Goal: Use online tool/utility: Utilize a website feature to perform a specific function

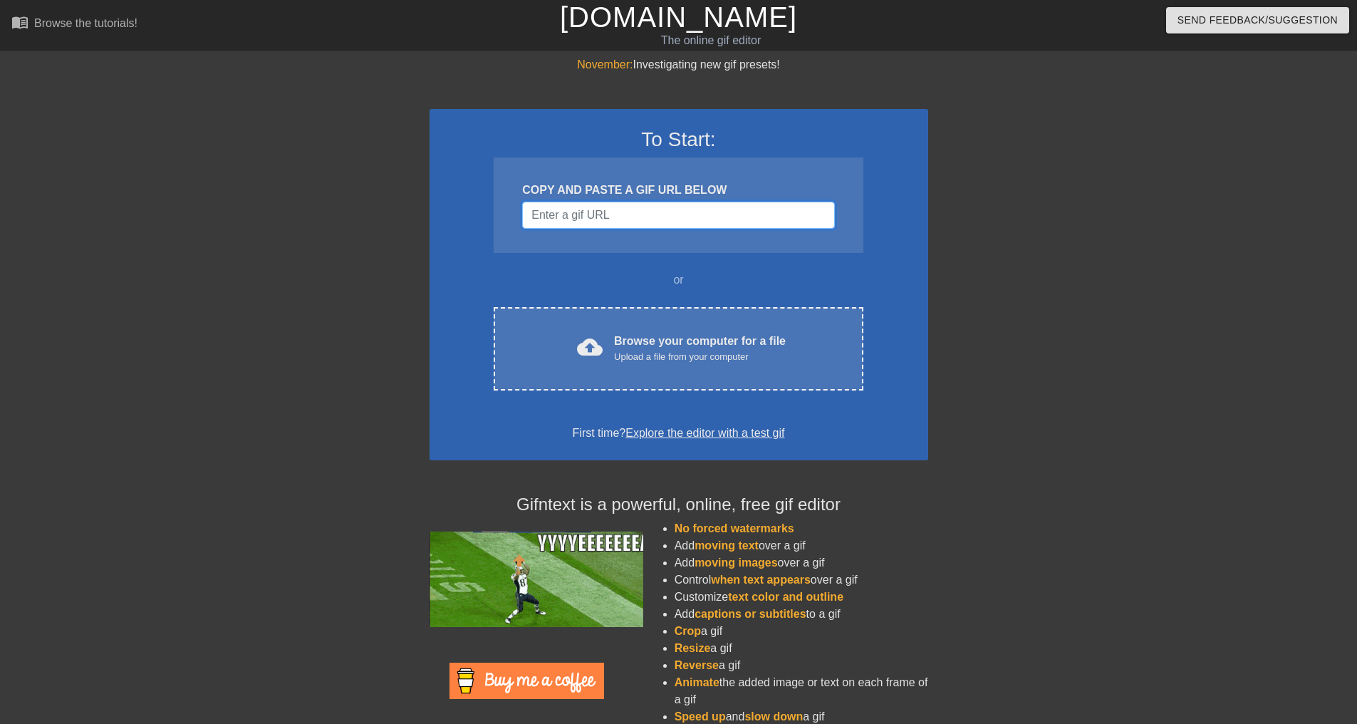
click at [603, 221] on input "Username" at bounding box center [678, 215] width 312 height 27
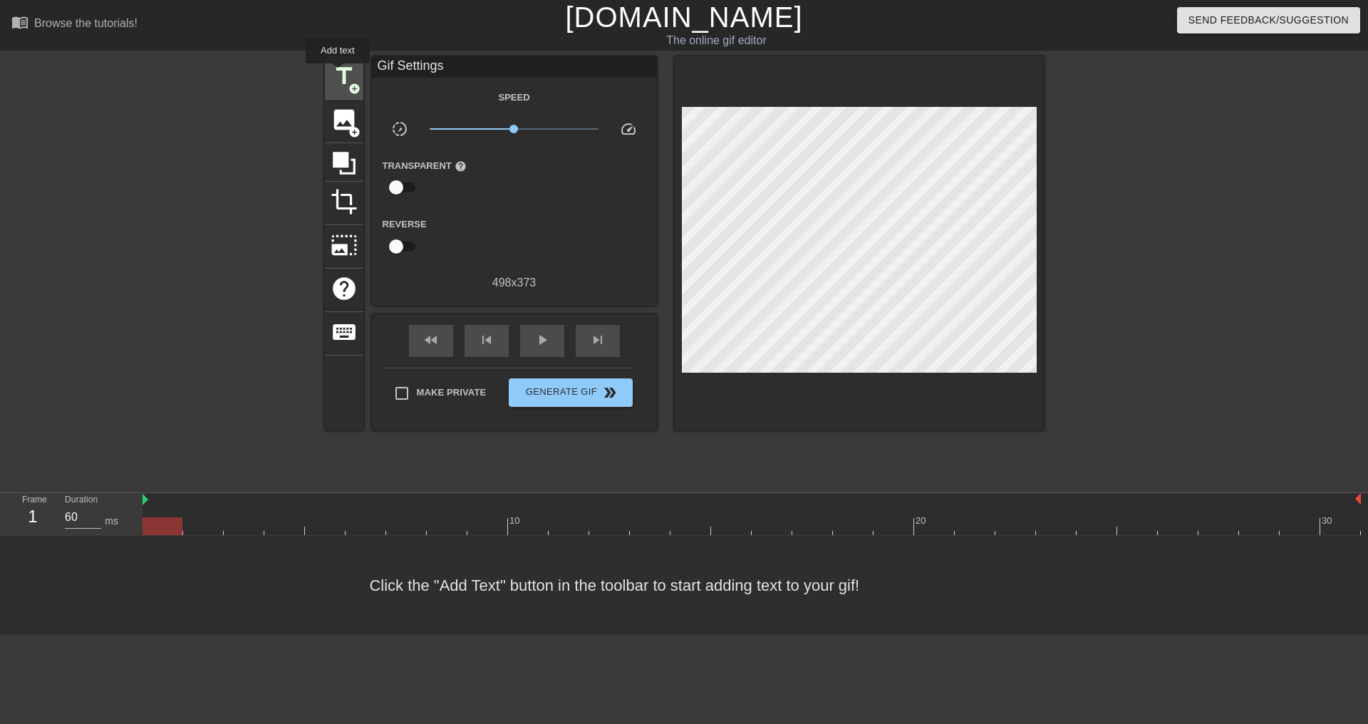
click at [338, 74] on span "title" at bounding box center [343, 76] width 27 height 27
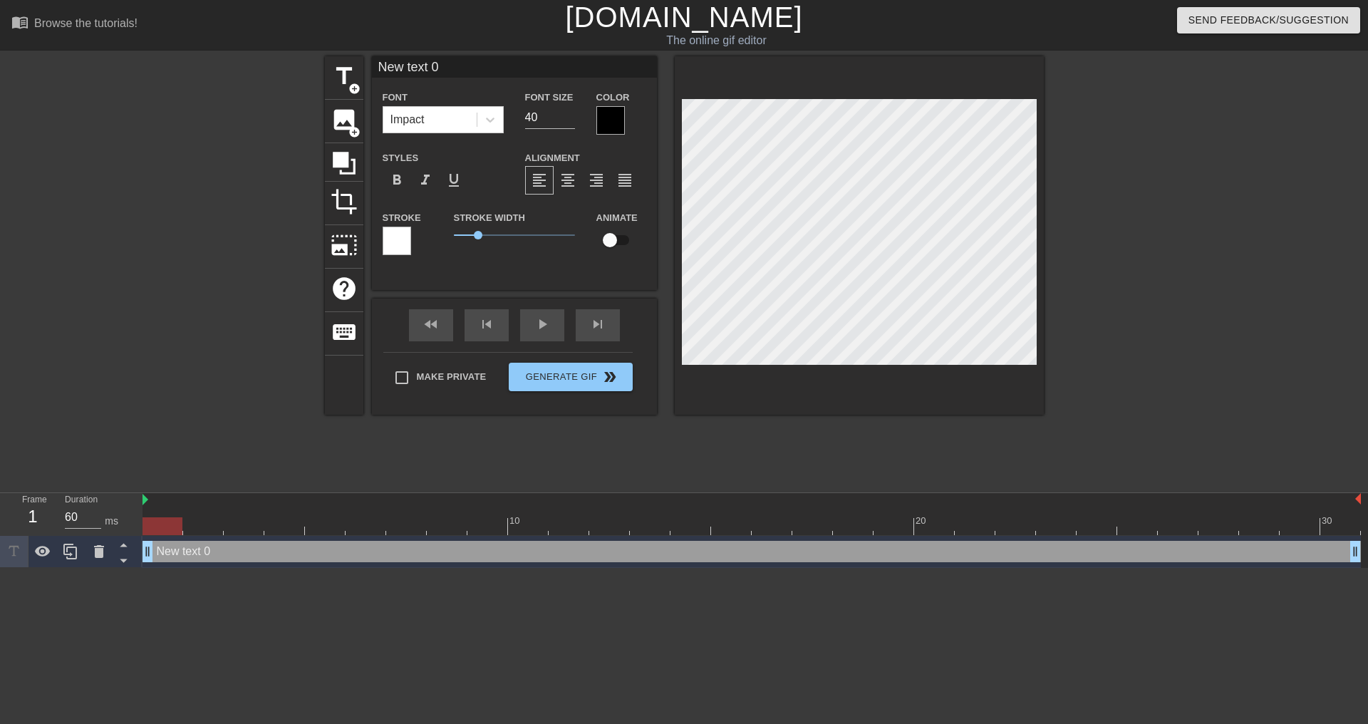
click at [458, 52] on div "menu_book Browse the tutorials! [DOMAIN_NAME] The online gif editor Send Feedba…" at bounding box center [684, 284] width 1368 height 568
click at [467, 82] on div "New text 0 Font Impact Font Size 40 Color Styles format_bold format_italic form…" at bounding box center [514, 162] width 285 height 212
click at [462, 76] on input "New text 0" at bounding box center [514, 66] width 285 height 21
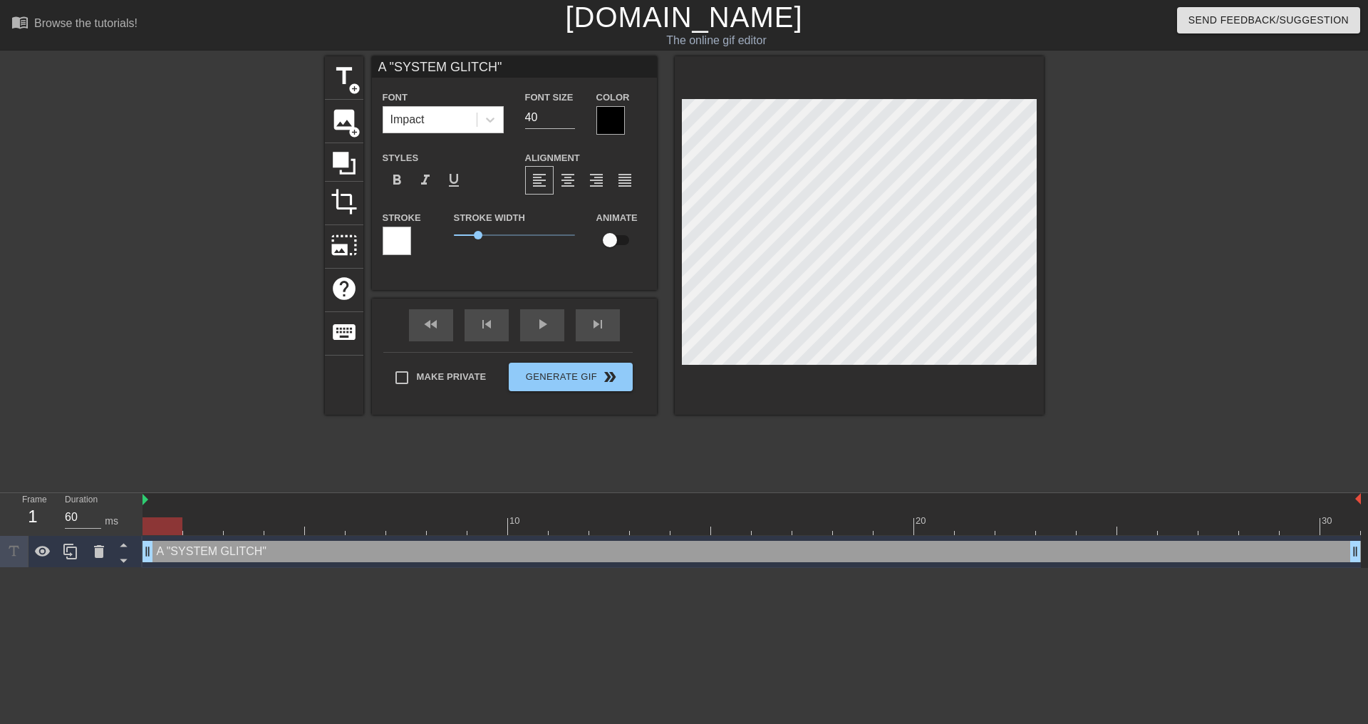
type input "A "SYSTEM GLITCH""
click at [605, 120] on div at bounding box center [610, 120] width 28 height 28
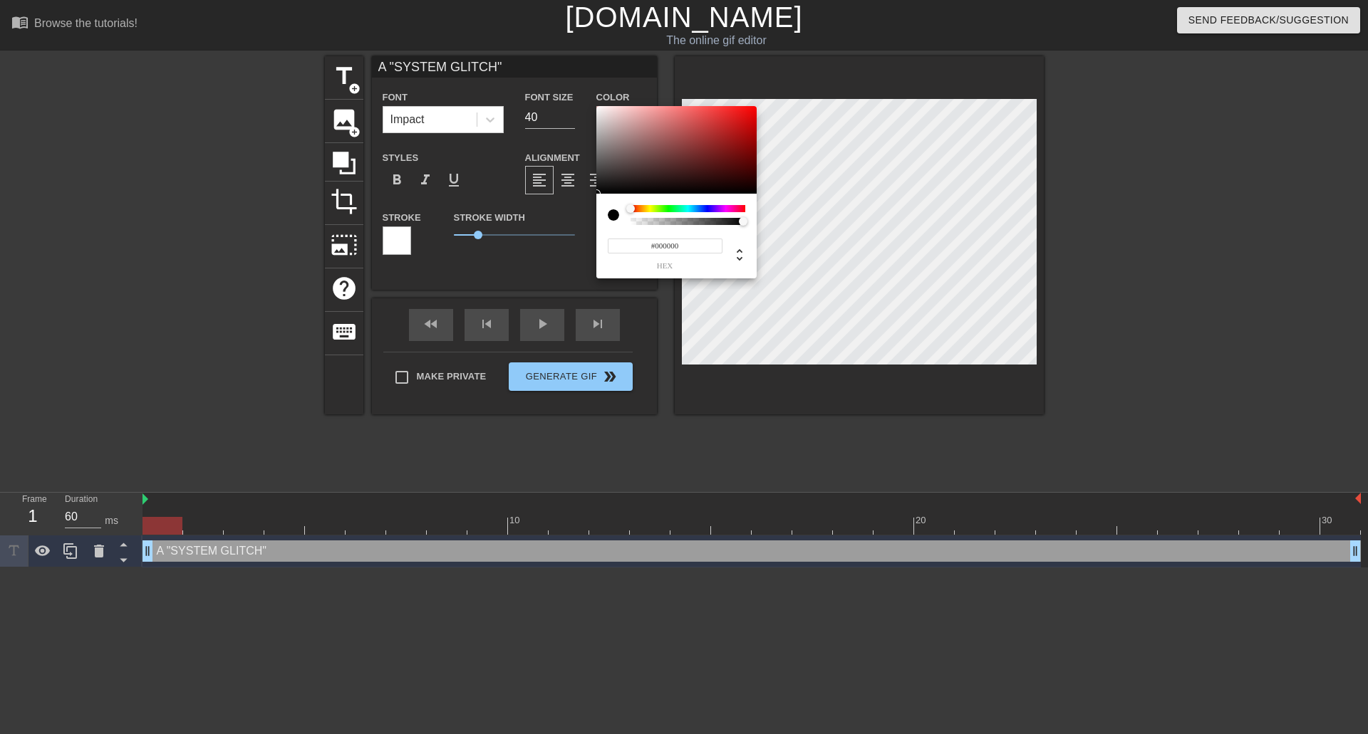
click at [670, 246] on input "#000000" at bounding box center [665, 246] width 115 height 15
type input "#FFFFFF"
click at [698, 267] on span "hex" at bounding box center [665, 266] width 115 height 8
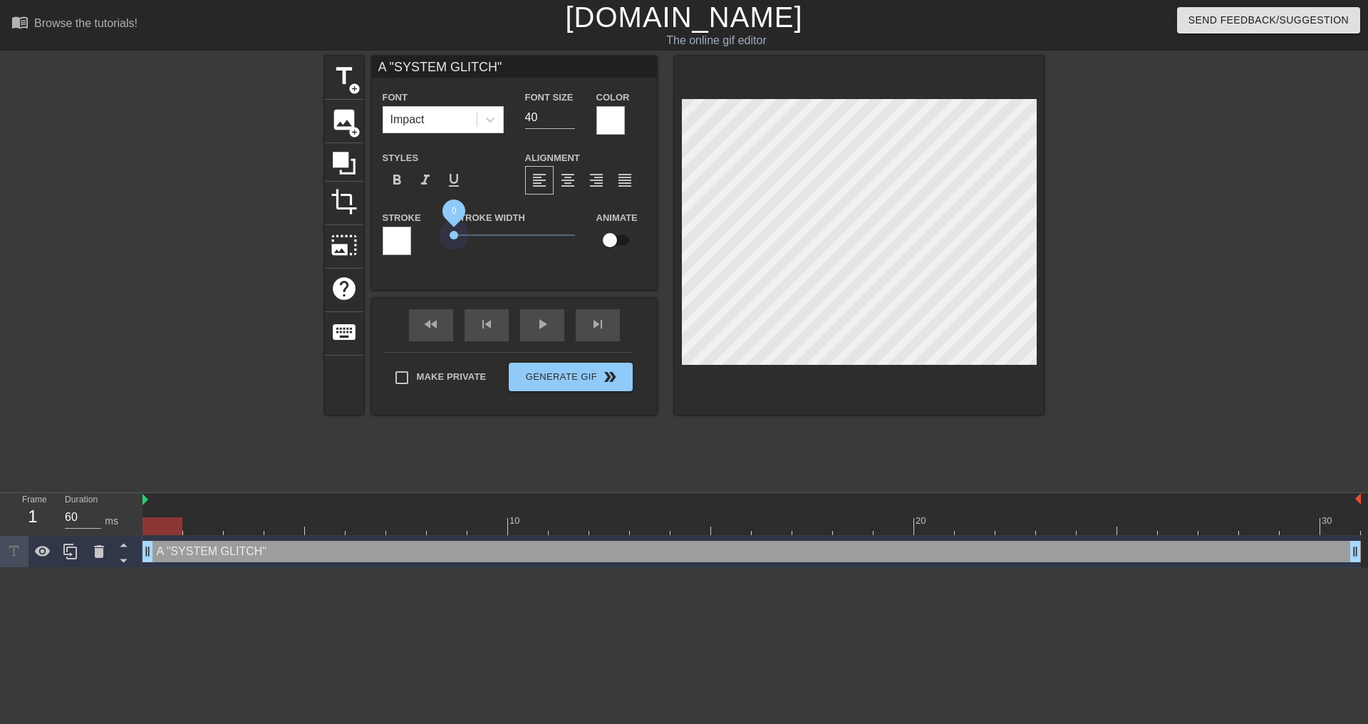
drag, startPoint x: 461, startPoint y: 229, endPoint x: 375, endPoint y: 234, distance: 86.4
click at [372, 231] on div "Stroke Stroke Width 0 Animate" at bounding box center [514, 238] width 285 height 59
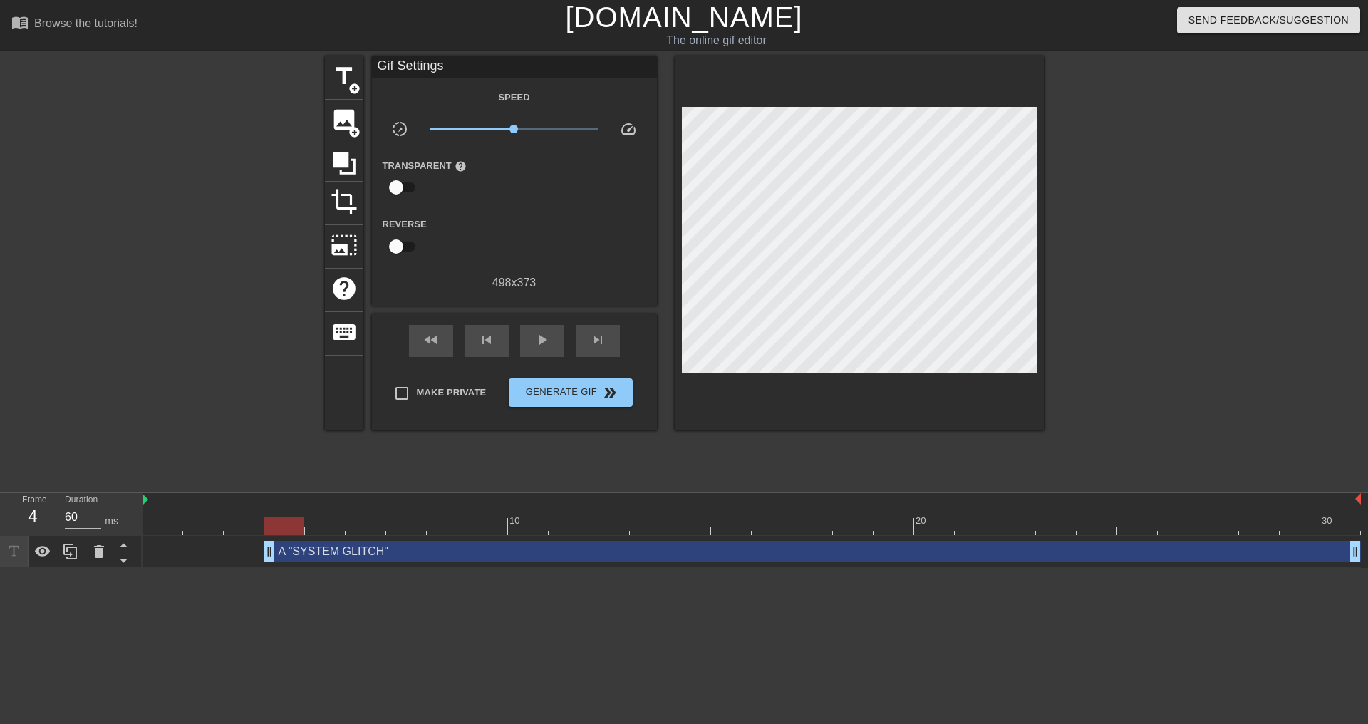
drag, startPoint x: 148, startPoint y: 551, endPoint x: 271, endPoint y: 553, distance: 123.2
drag, startPoint x: 1350, startPoint y: 556, endPoint x: 1305, endPoint y: 563, distance: 45.4
click at [1305, 563] on div "A "SYSTEM GLITCH" drag_handle drag_handle" at bounding box center [751, 552] width 1218 height 32
click at [531, 328] on div "play_arrow" at bounding box center [542, 341] width 44 height 32
click at [445, 382] on label "Make Private" at bounding box center [437, 393] width 100 height 30
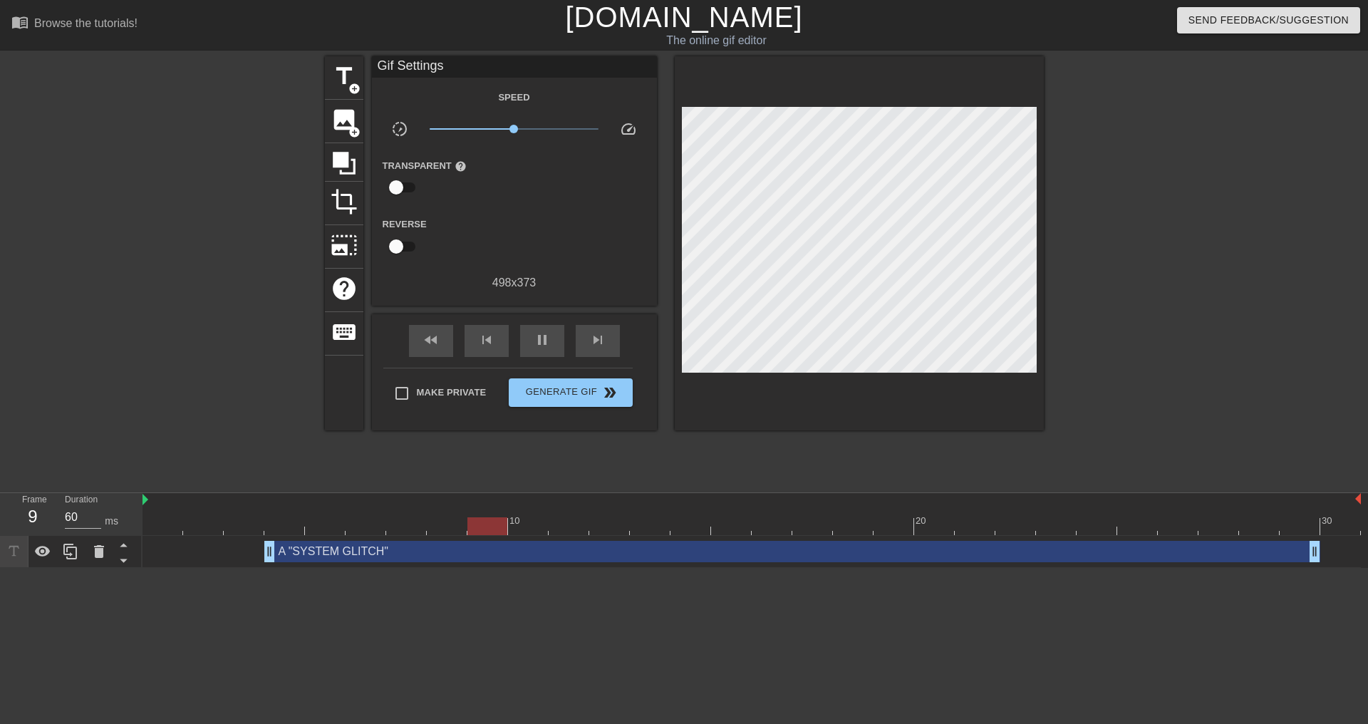
click at [417, 382] on input "Make Private" at bounding box center [402, 393] width 30 height 30
checkbox input "true"
click at [548, 388] on span "Generate Gif double_arrow" at bounding box center [570, 392] width 112 height 17
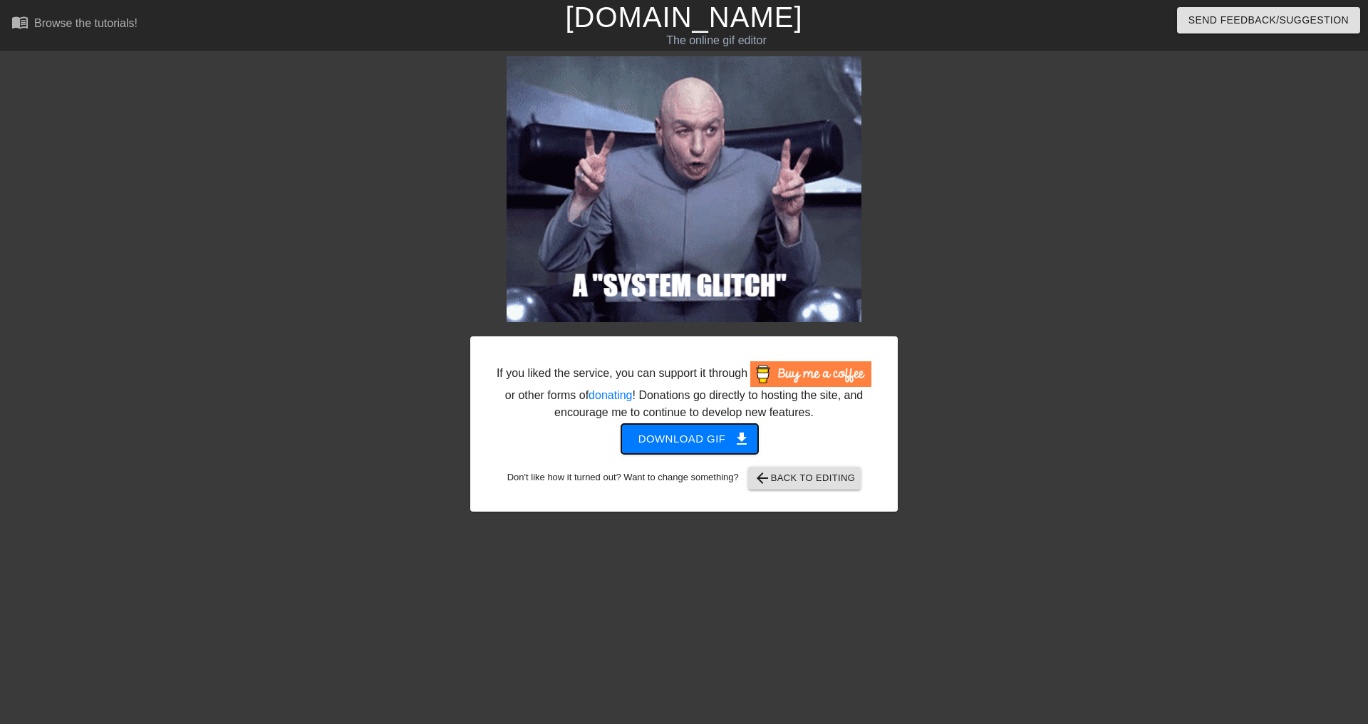
drag, startPoint x: 687, startPoint y: 444, endPoint x: 710, endPoint y: 432, distance: 26.8
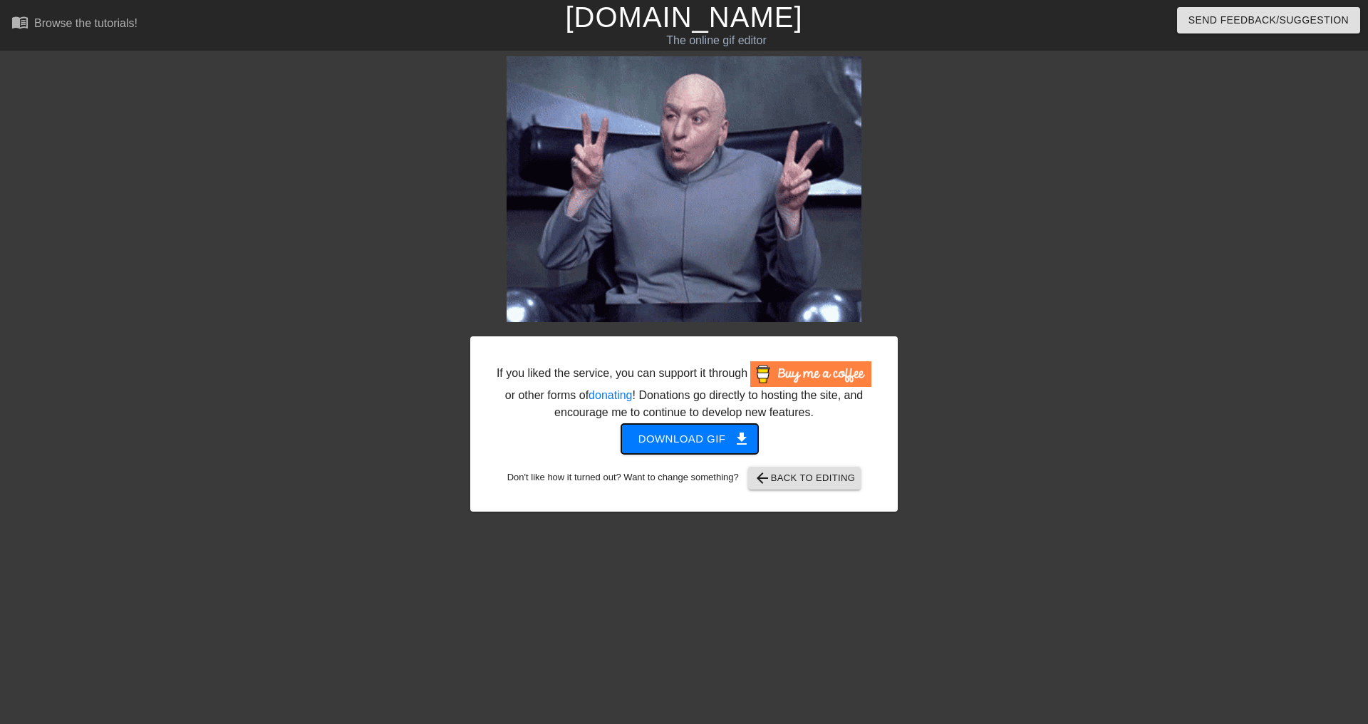
click at [687, 444] on span "Download gif get_app" at bounding box center [689, 439] width 103 height 19
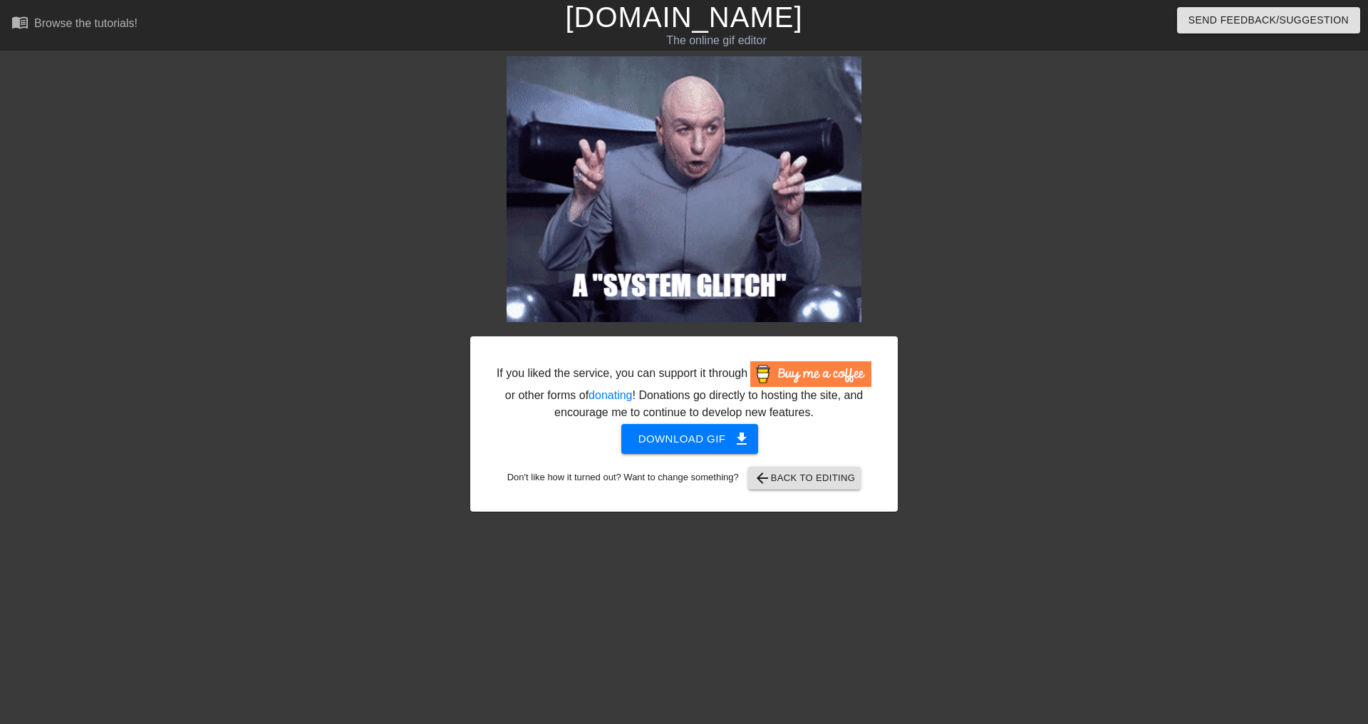
drag, startPoint x: 1169, startPoint y: 6, endPoint x: 1043, endPoint y: 63, distance: 138.1
click at [1018, 63] on div at bounding box center [1022, 269] width 214 height 427
drag, startPoint x: 1271, startPoint y: 0, endPoint x: 1047, endPoint y: 94, distance: 242.6
click at [998, 98] on div at bounding box center [1022, 269] width 214 height 427
